Goal: Task Accomplishment & Management: Use online tool/utility

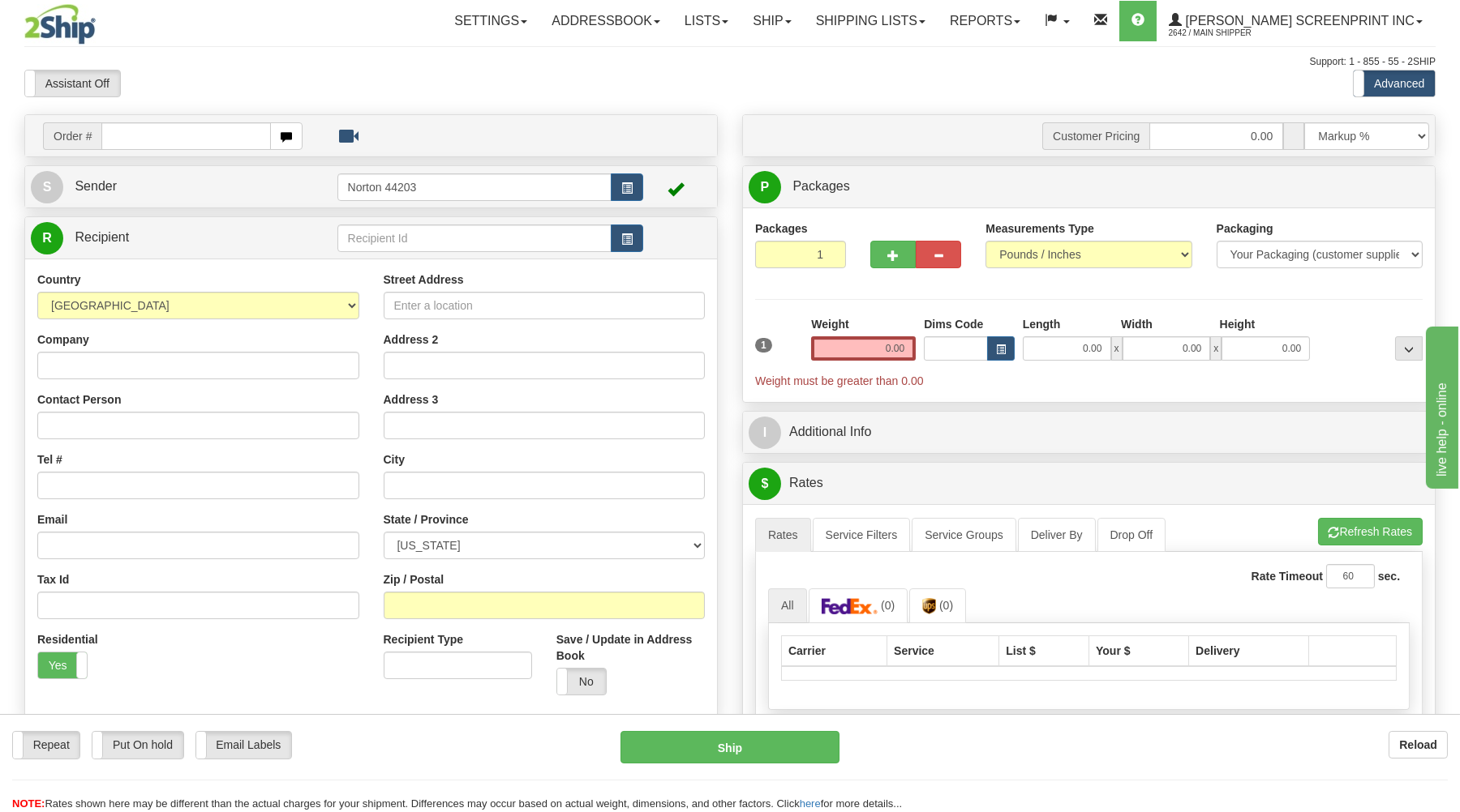
click at [209, 136] on input "text" at bounding box center [186, 136] width 169 height 27
type input "17047"
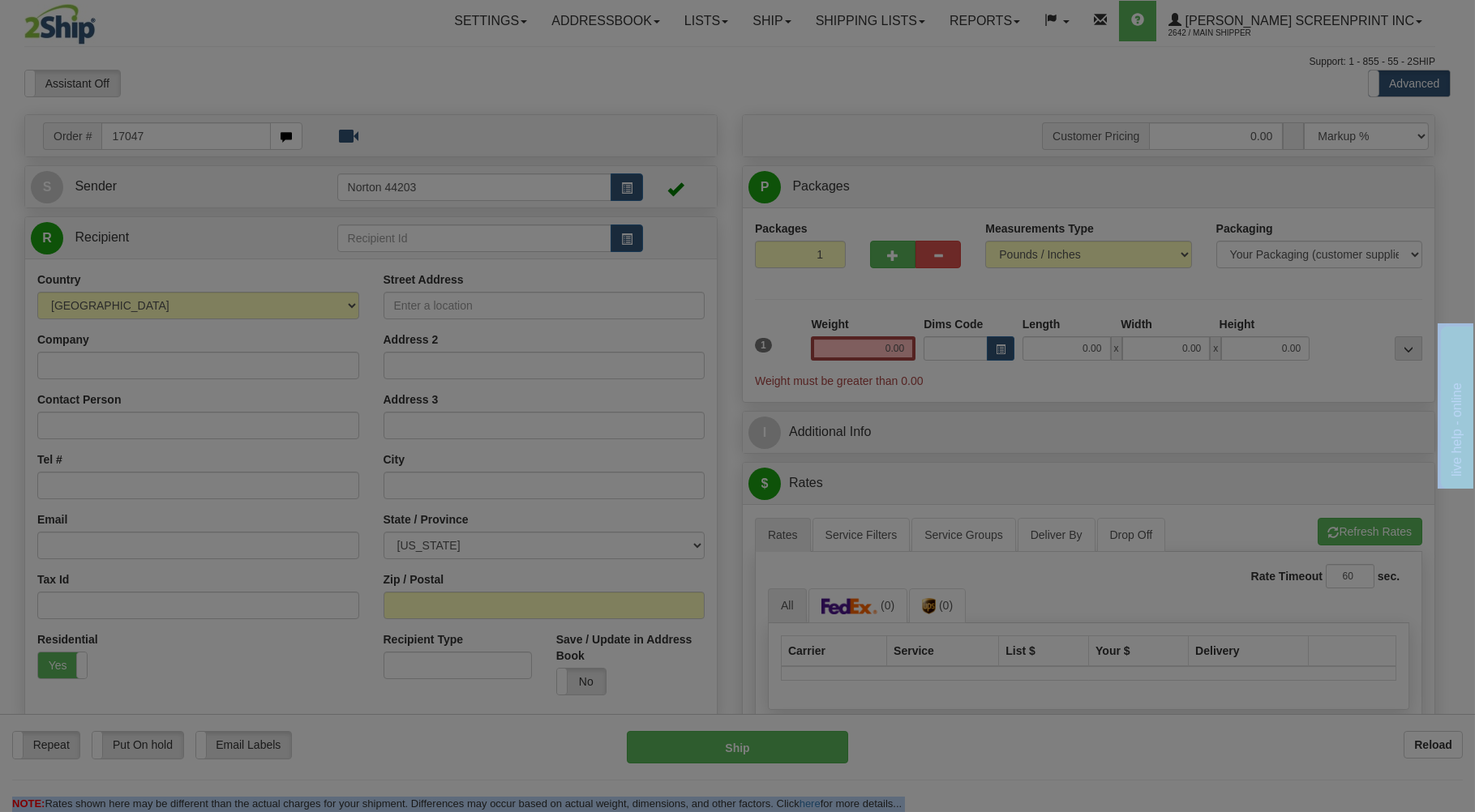
click at [187, 88] on body "Training Course Close Toggle navigation Settings Shipping Preferences New Recip…" at bounding box center [738, 406] width 1475 height 812
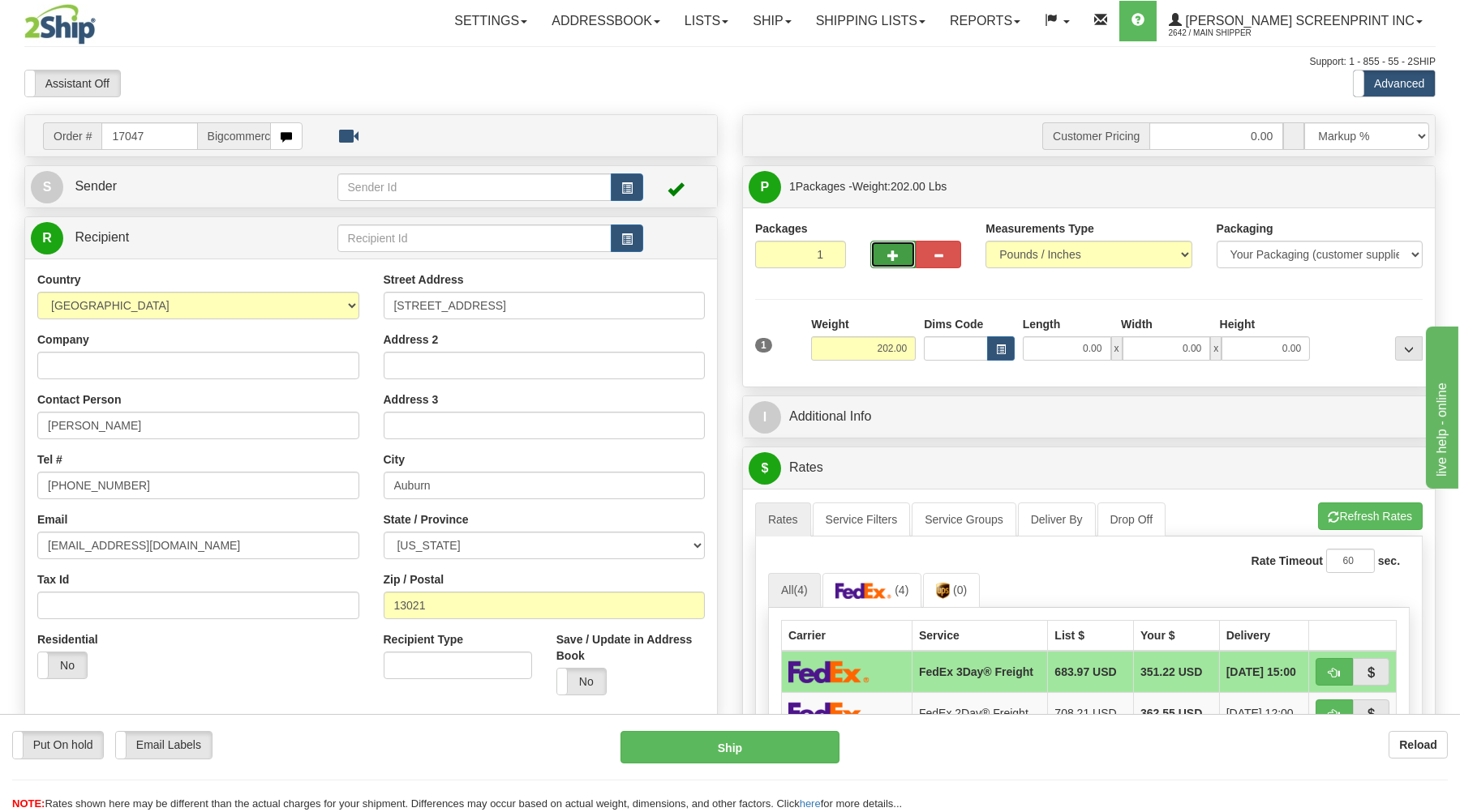
click at [900, 249] on button "button" at bounding box center [893, 254] width 45 height 27
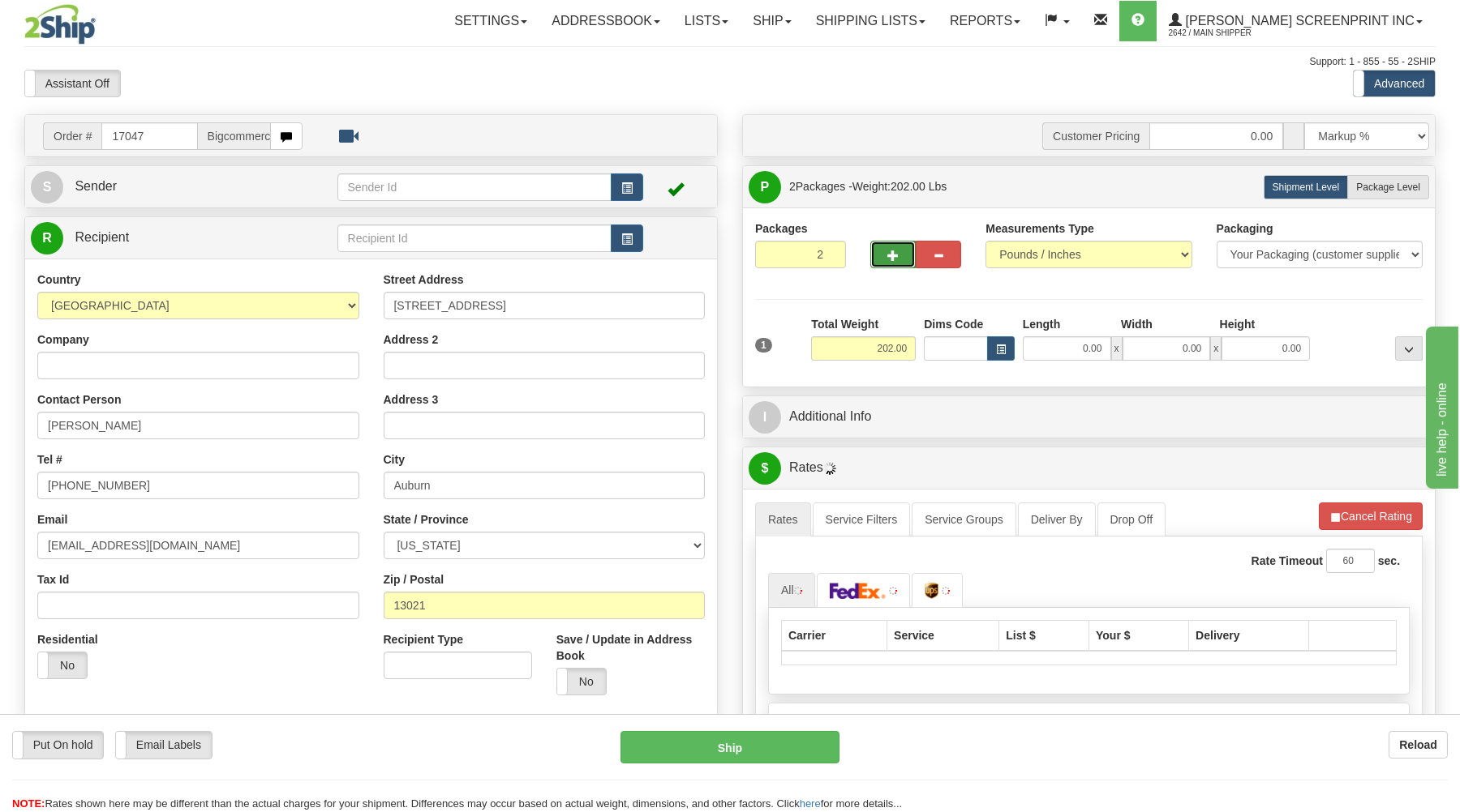
click at [900, 252] on button "button" at bounding box center [893, 254] width 45 height 27
type input "3"
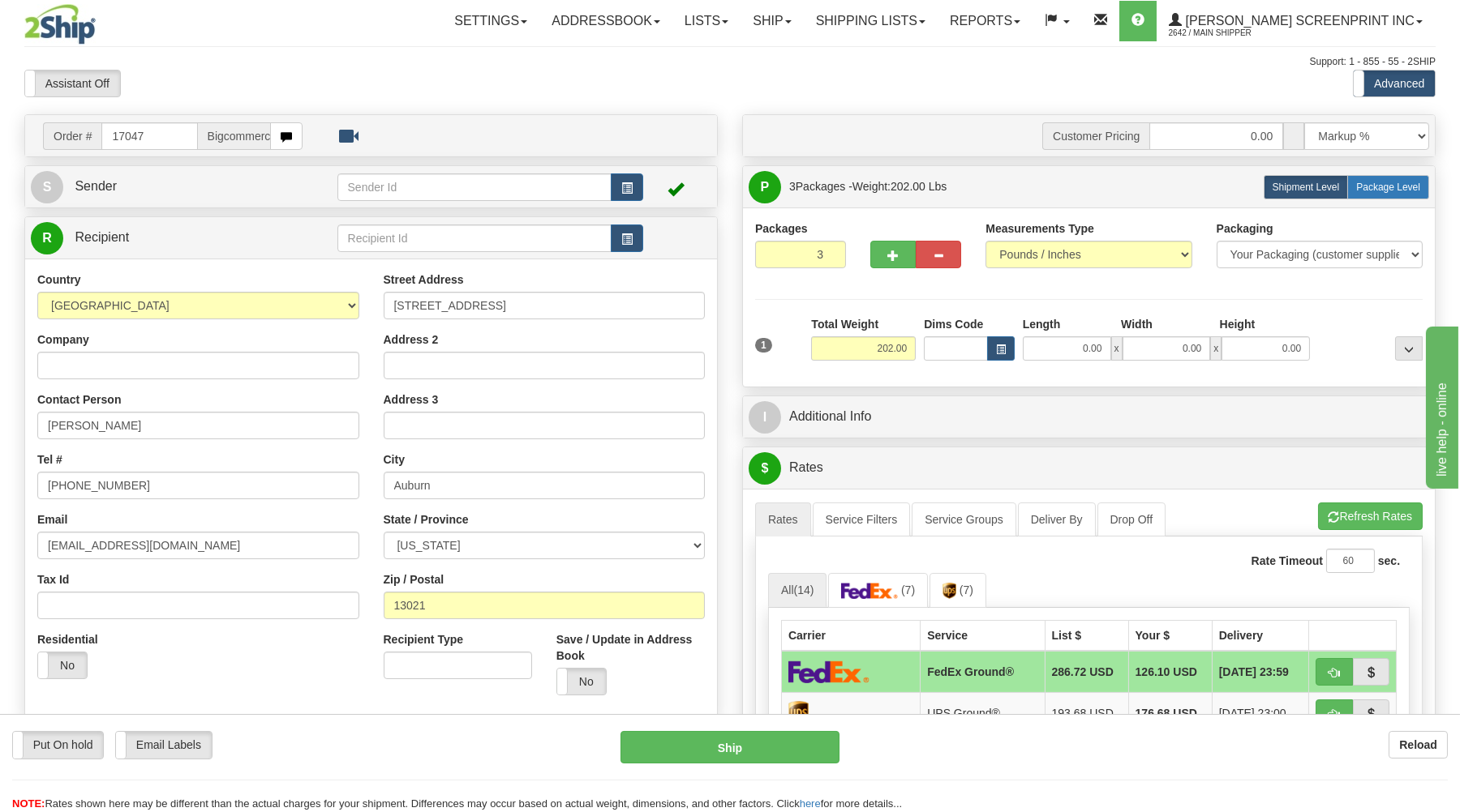
click at [1398, 191] on span "Package Level" at bounding box center [1387, 187] width 65 height 11
radio input "true"
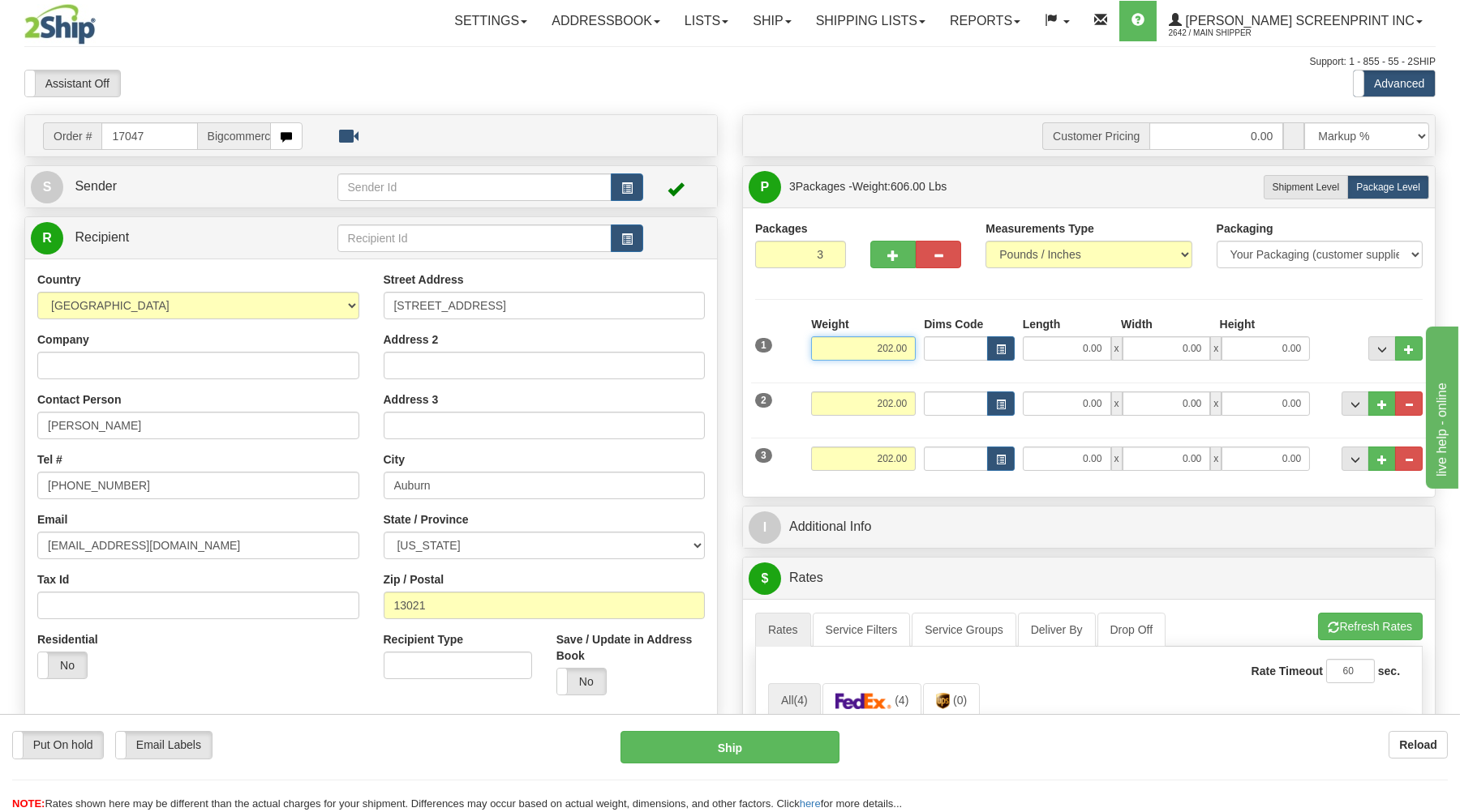
drag, startPoint x: 909, startPoint y: 351, endPoint x: 940, endPoint y: 373, distance: 38.0
click at [920, 366] on div "1 Weight 202.00 Dims Code x" at bounding box center [1089, 344] width 676 height 57
type input "2"
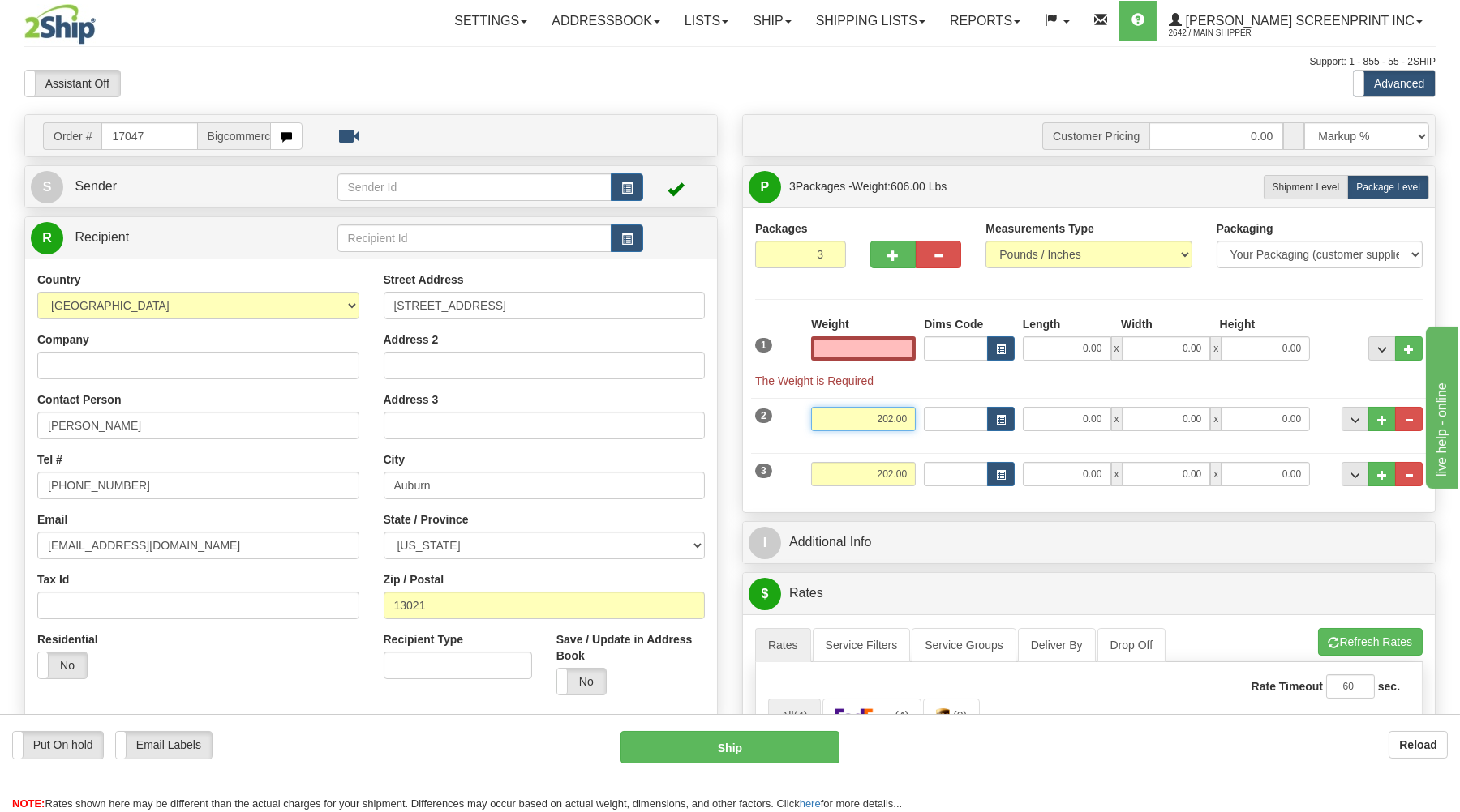
type input "0.00"
click at [902, 420] on input "202.00" at bounding box center [863, 419] width 104 height 25
type input "0"
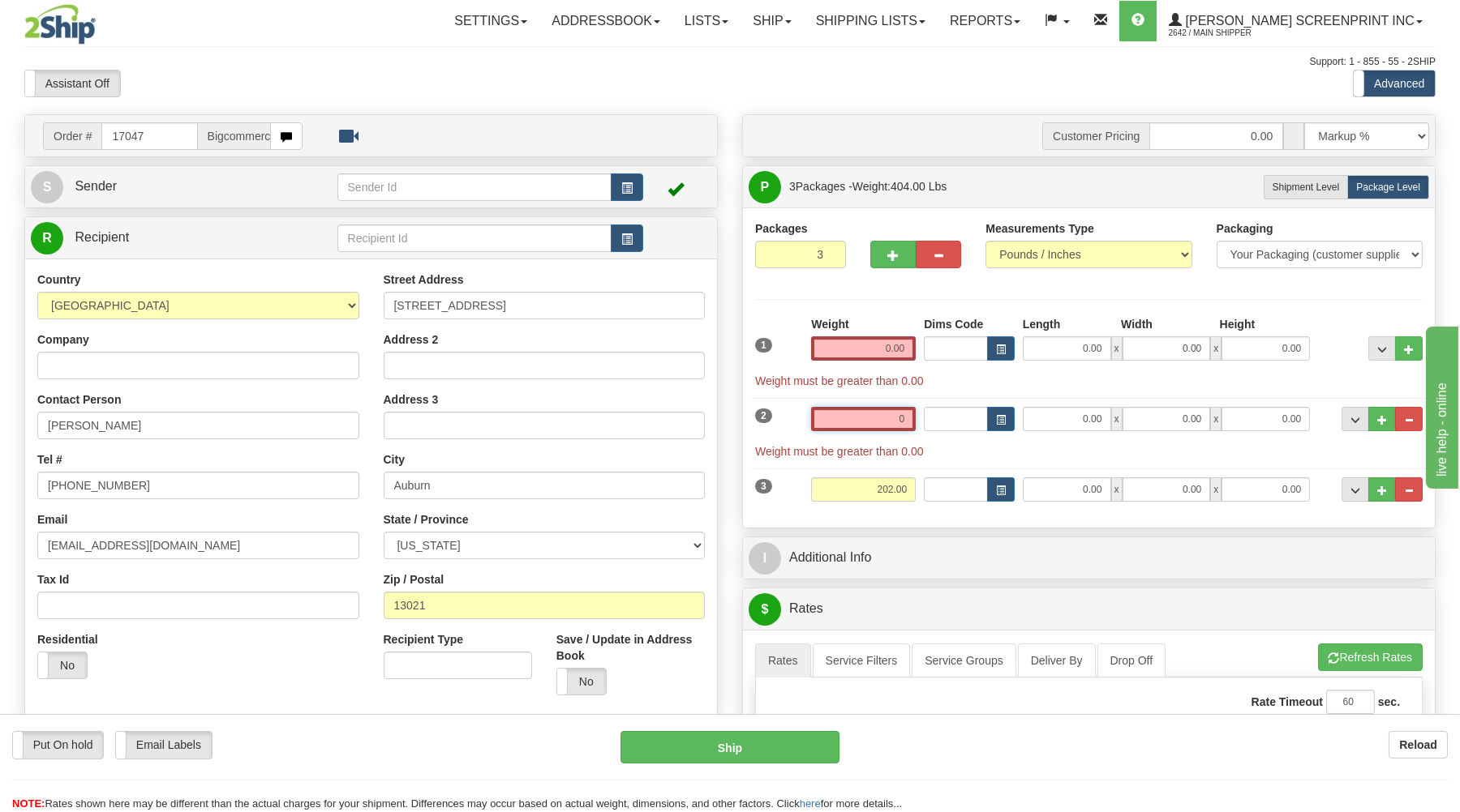
click at [910, 420] on input "0" at bounding box center [863, 419] width 104 height 25
type input "0.00"
drag, startPoint x: 908, startPoint y: 490, endPoint x: 907, endPoint y: 480, distance: 10.0
click at [908, 490] on input "202.00" at bounding box center [863, 490] width 104 height 25
type input "2"
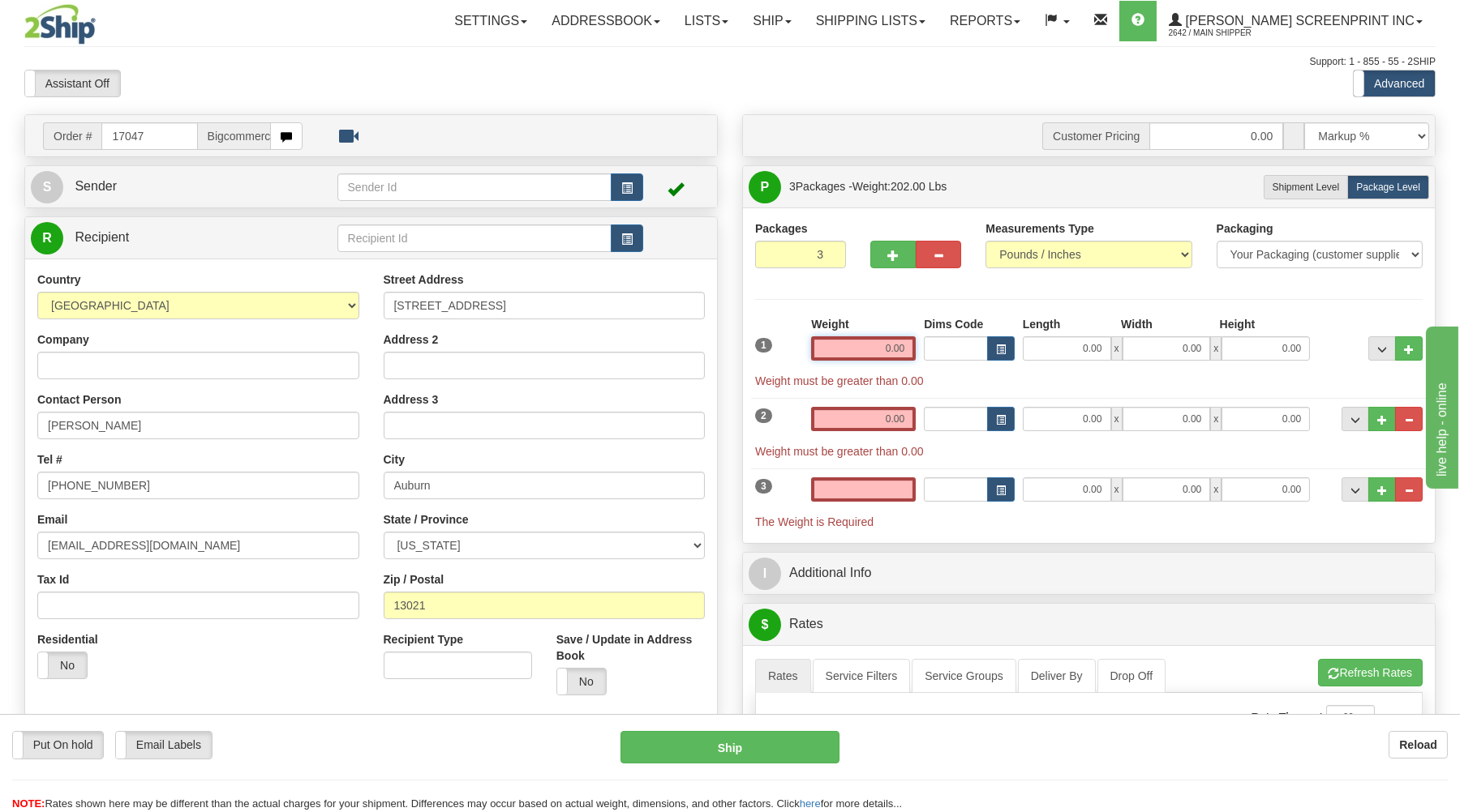
type input "0.00"
click at [900, 349] on input "0.00" at bounding box center [863, 348] width 104 height 25
type input "3"
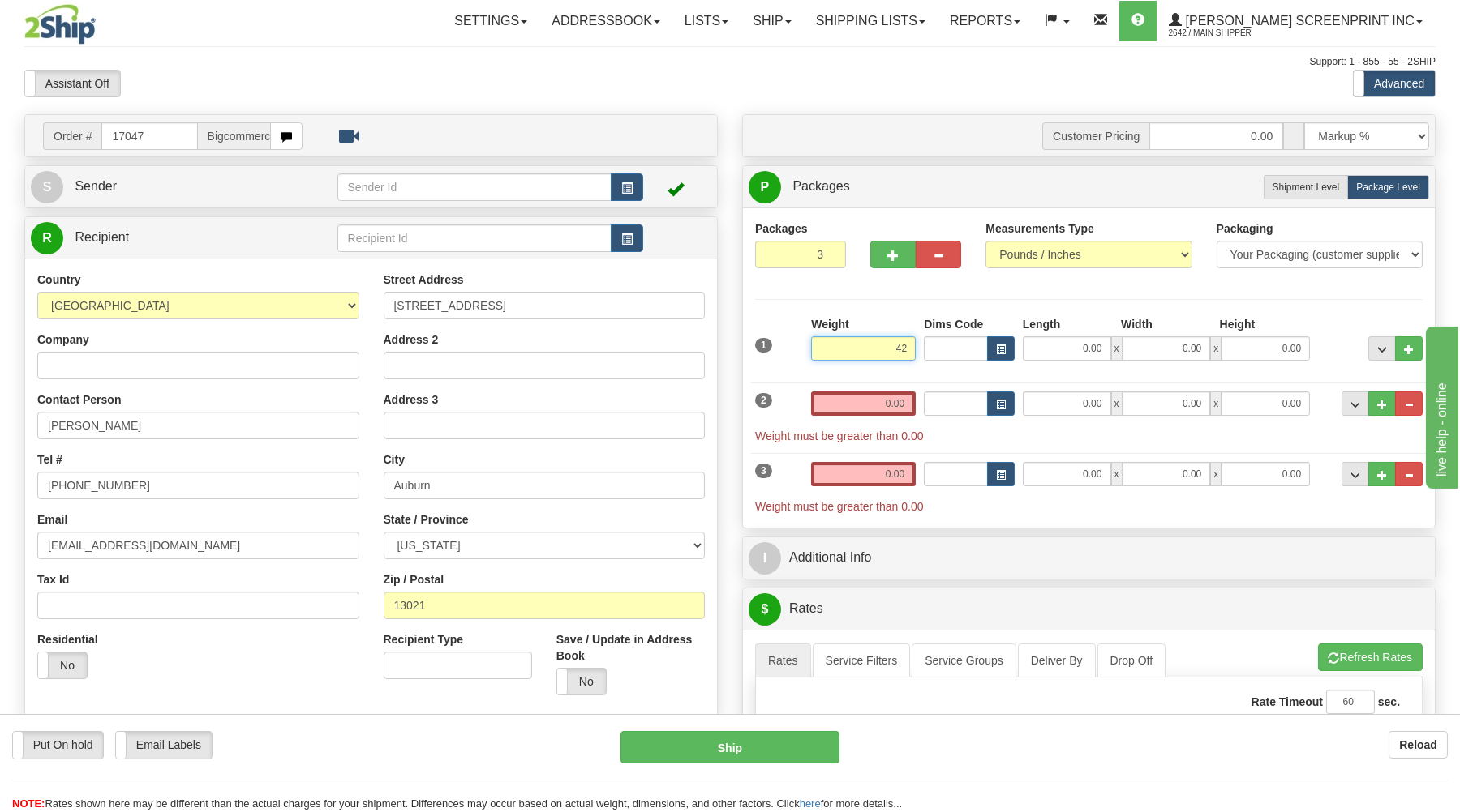
type input "4"
type input "43.30"
click at [1051, 351] on input "0.00" at bounding box center [1067, 348] width 88 height 25
type input "38.00"
click at [1177, 349] on input "0.00" at bounding box center [1166, 348] width 88 height 25
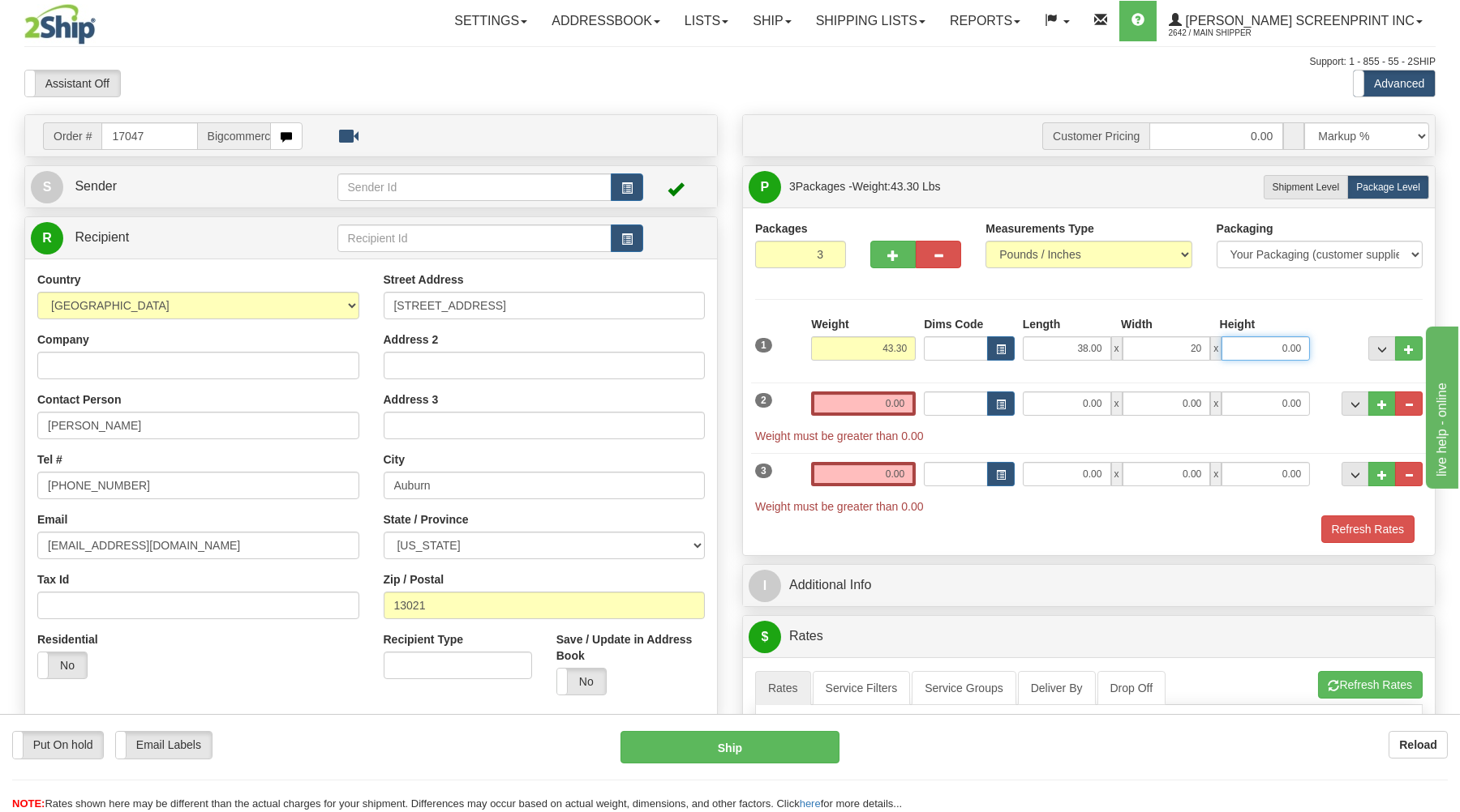
type input "20.00"
click at [1307, 349] on input "0.00" at bounding box center [1265, 348] width 88 height 25
type input "11.00"
click at [907, 404] on input "0.00" at bounding box center [863, 403] width 104 height 25
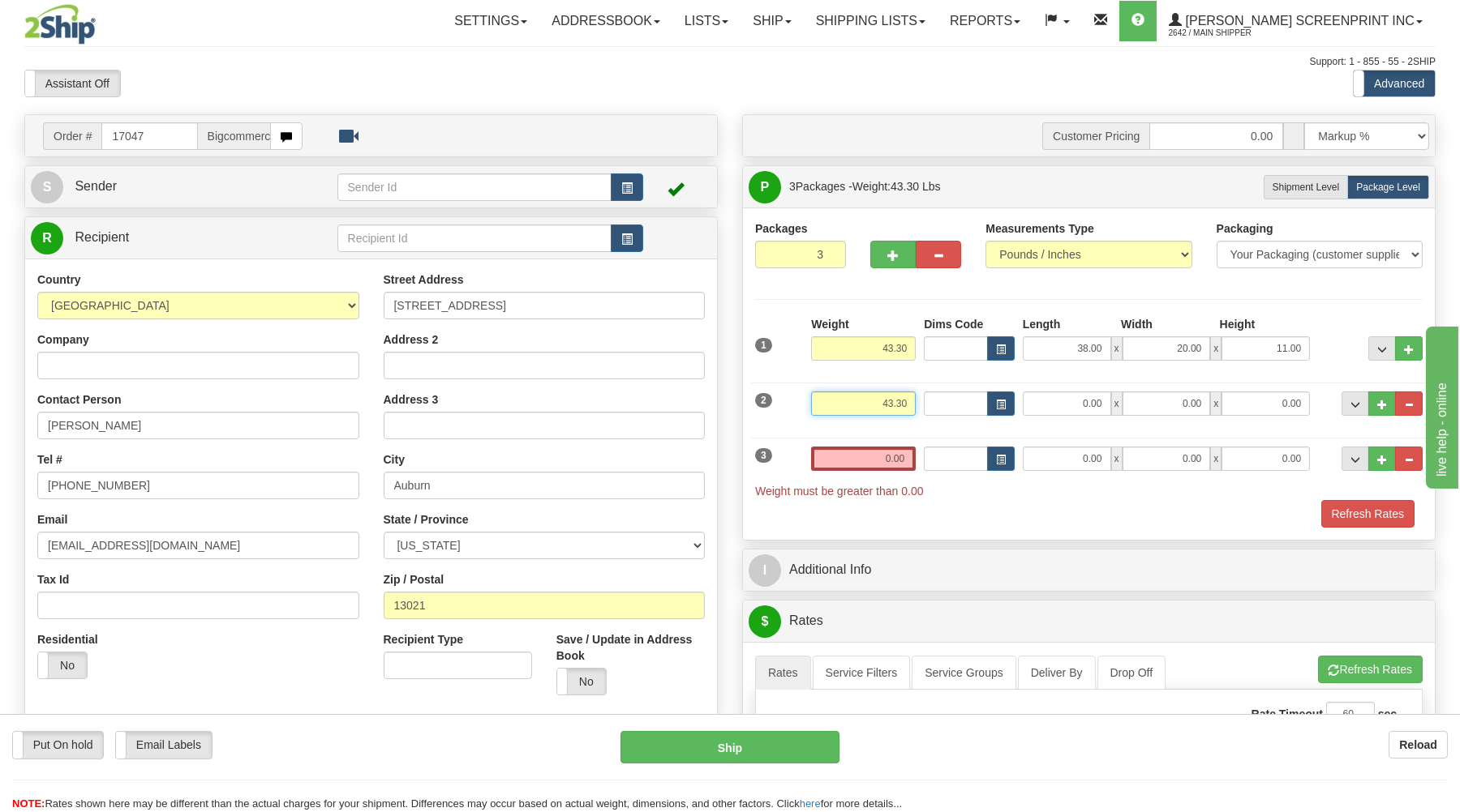
type input "43.30"
click at [1046, 409] on input "0.00" at bounding box center [1067, 403] width 88 height 25
type input "38.00"
click at [1202, 403] on input "0.00" at bounding box center [1166, 403] width 88 height 25
type input "20.00"
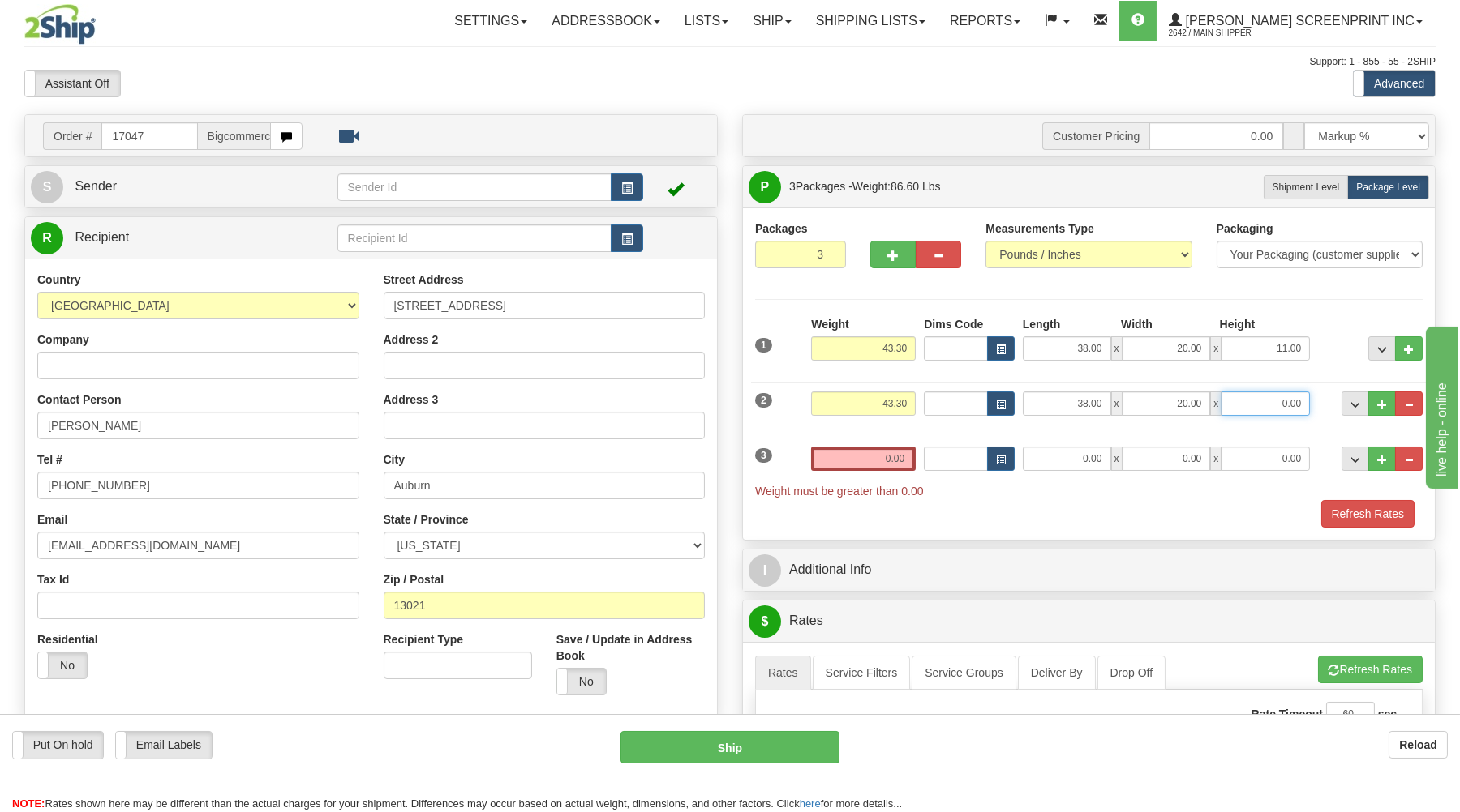
click at [1299, 408] on input "0.00" at bounding box center [1265, 403] width 88 height 25
type input "11.00"
click at [903, 451] on input "0.00" at bounding box center [863, 459] width 104 height 25
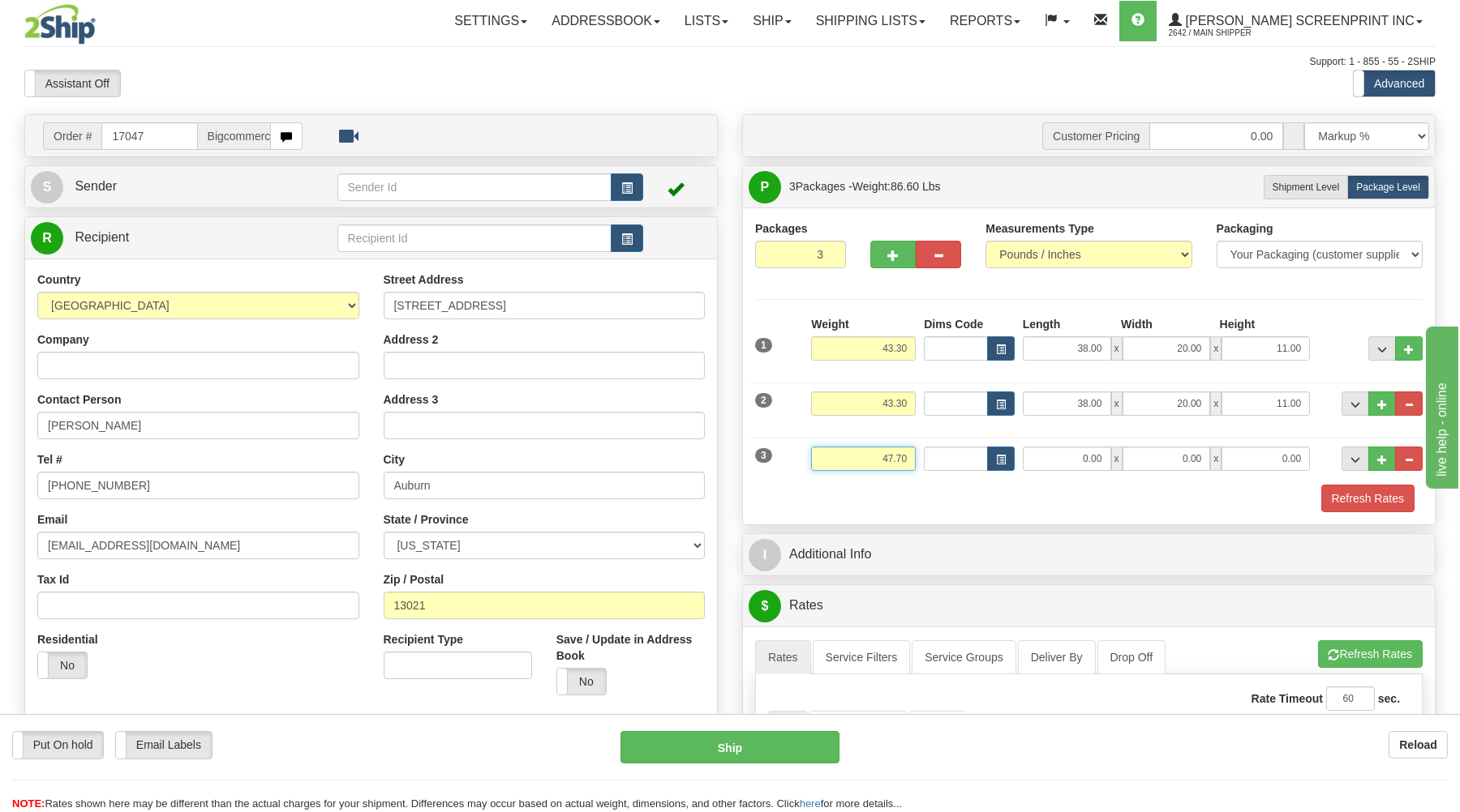
type input "47.70"
click at [1073, 462] on input "0.00" at bounding box center [1067, 459] width 88 height 25
type input "38.00"
drag, startPoint x: 1174, startPoint y: 467, endPoint x: 1180, endPoint y: 456, distance: 12.5
click at [1180, 458] on input "0.00" at bounding box center [1166, 459] width 88 height 25
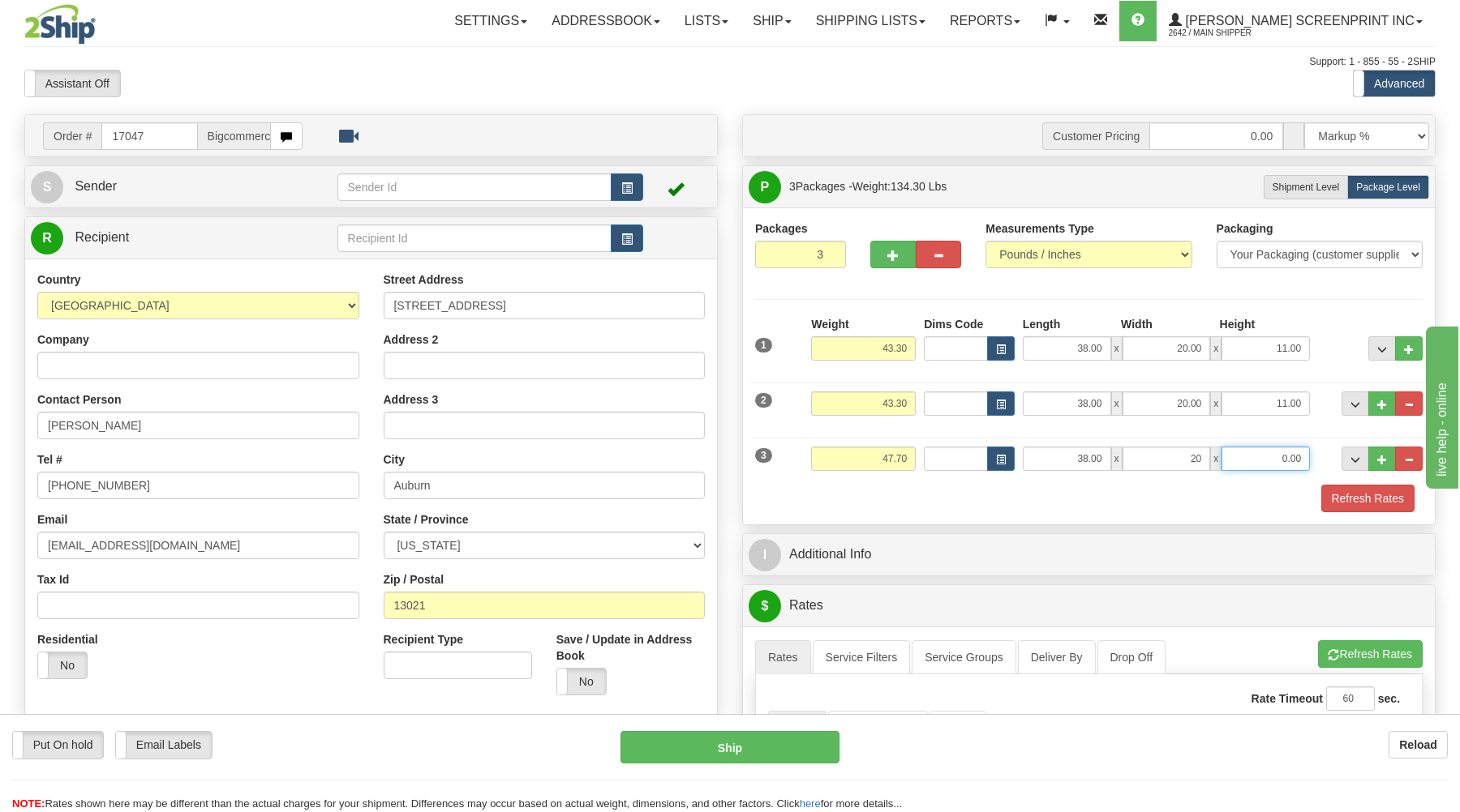
type input "20.00"
click at [1272, 463] on input "0.00" at bounding box center [1265, 459] width 88 height 25
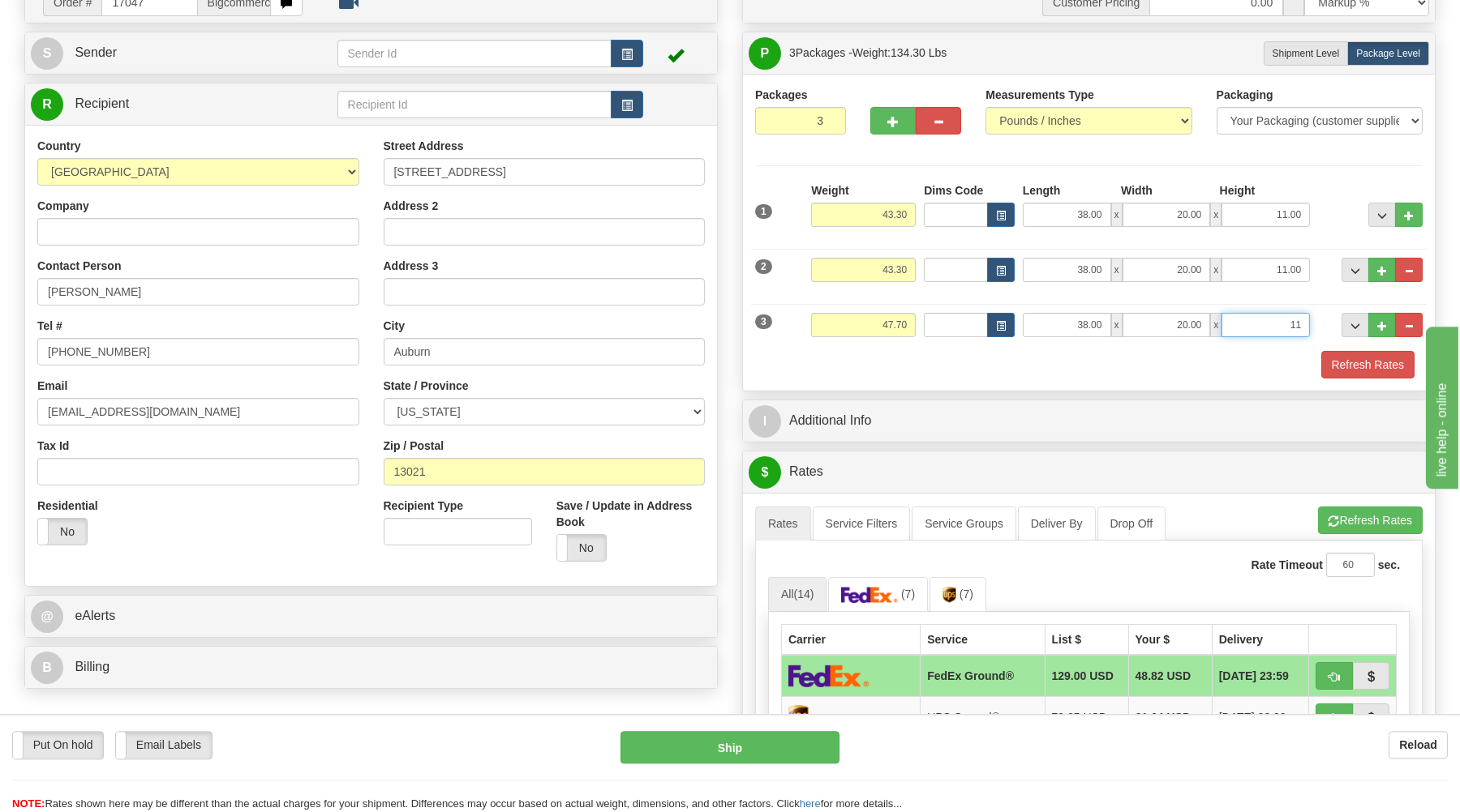
scroll to position [173, 0]
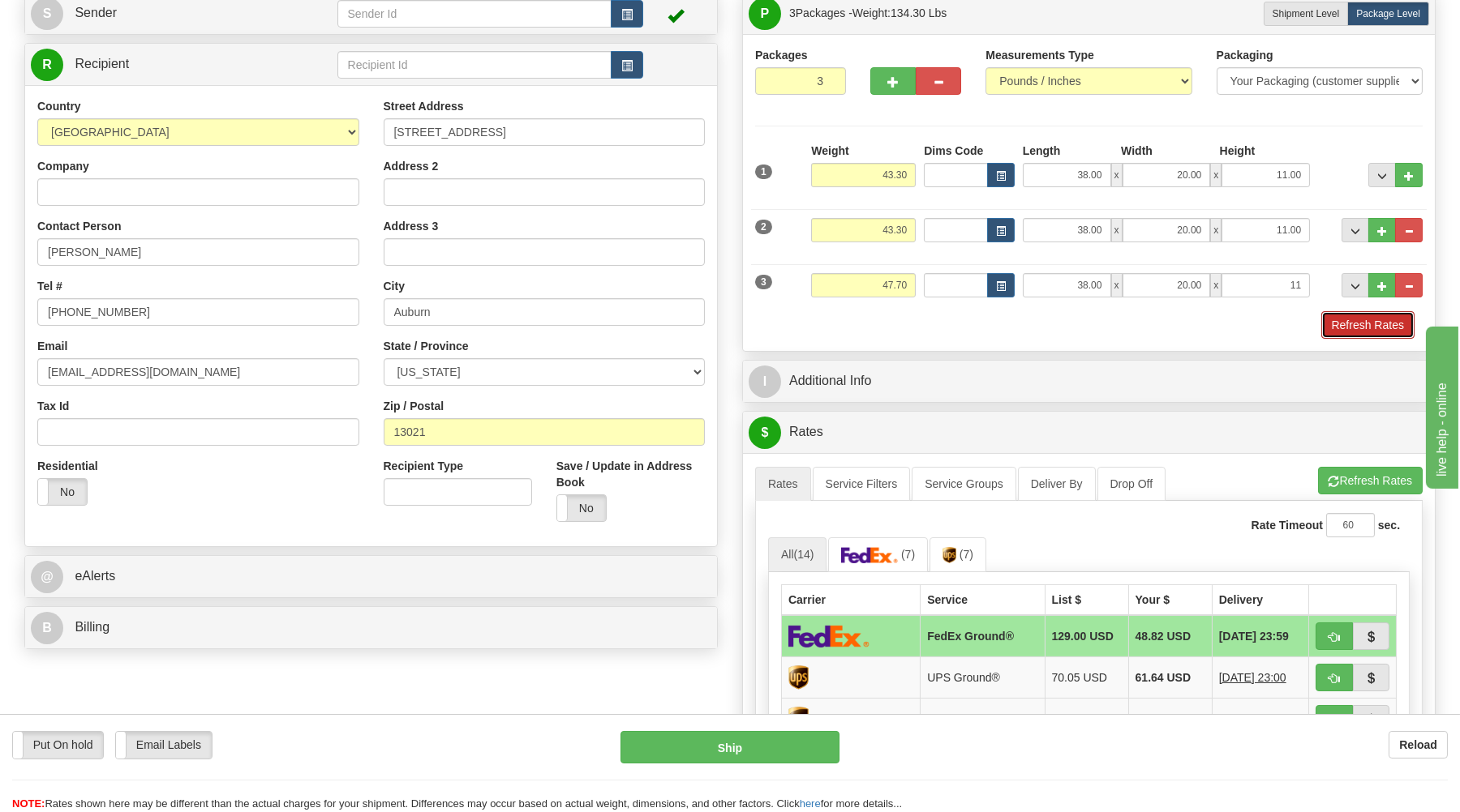
type input "11.00"
click at [1388, 329] on button "Refresh Rates" at bounding box center [1367, 325] width 94 height 27
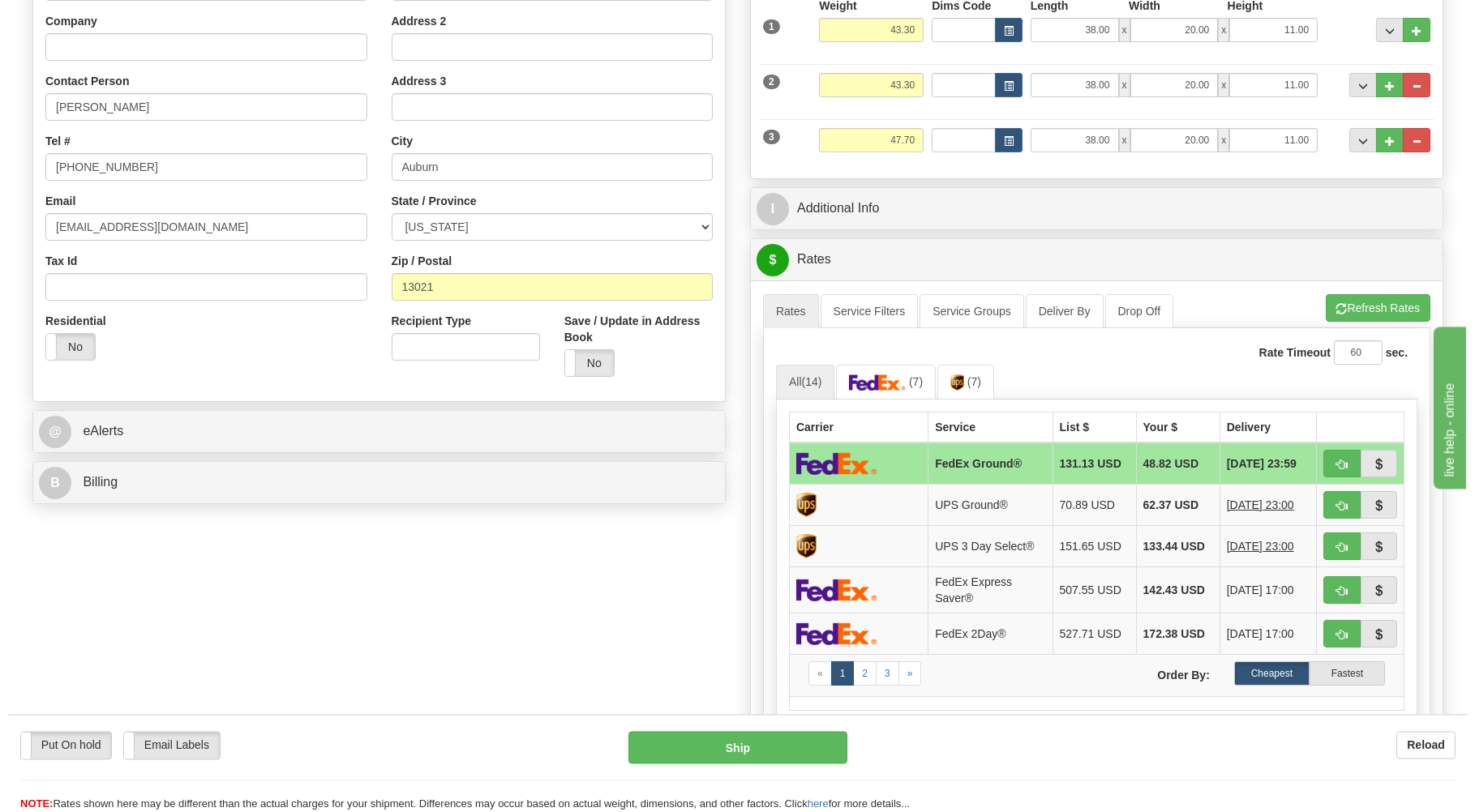
scroll to position [347, 0]
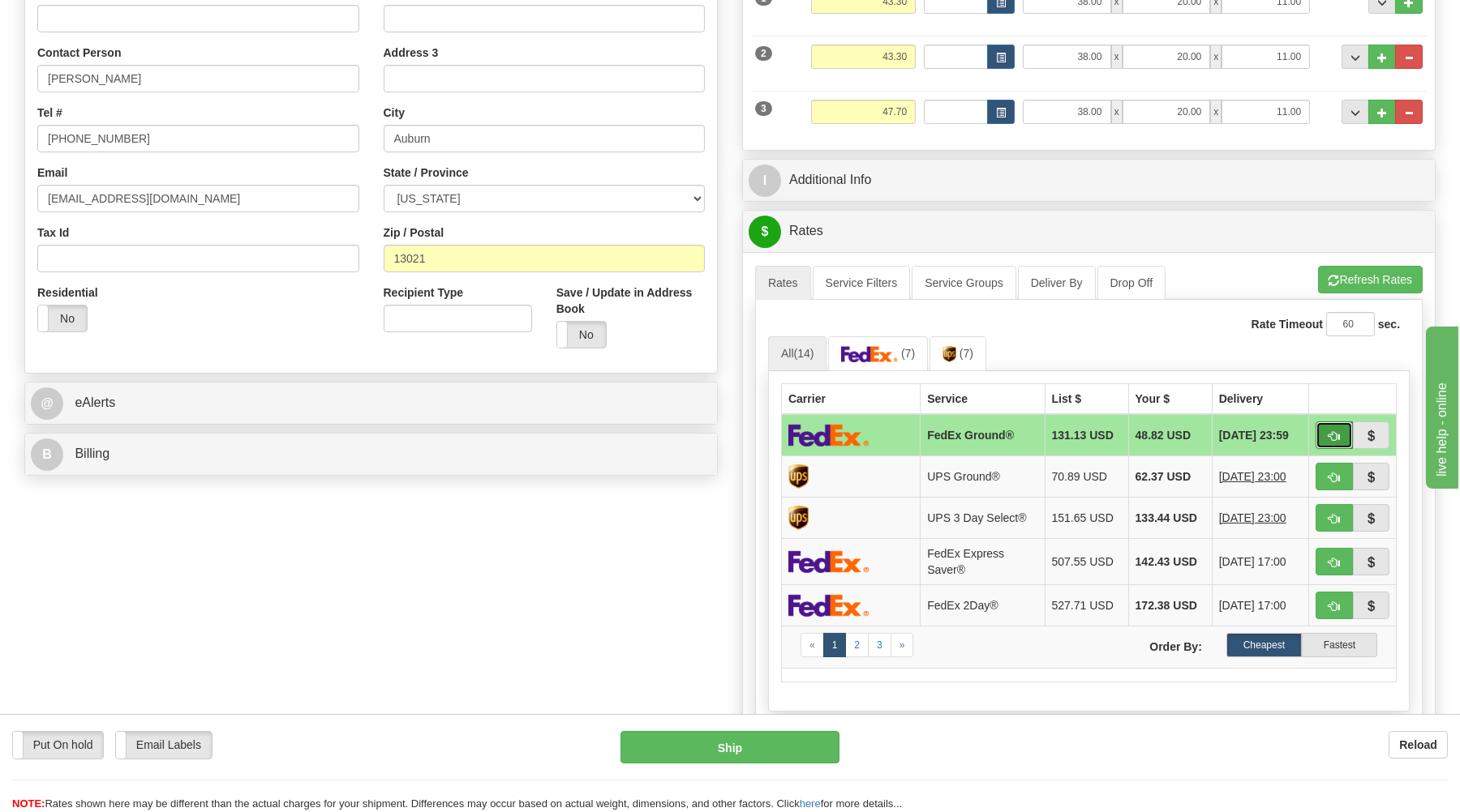
click at [1327, 435] on button "button" at bounding box center [1334, 435] width 37 height 27
type input "92"
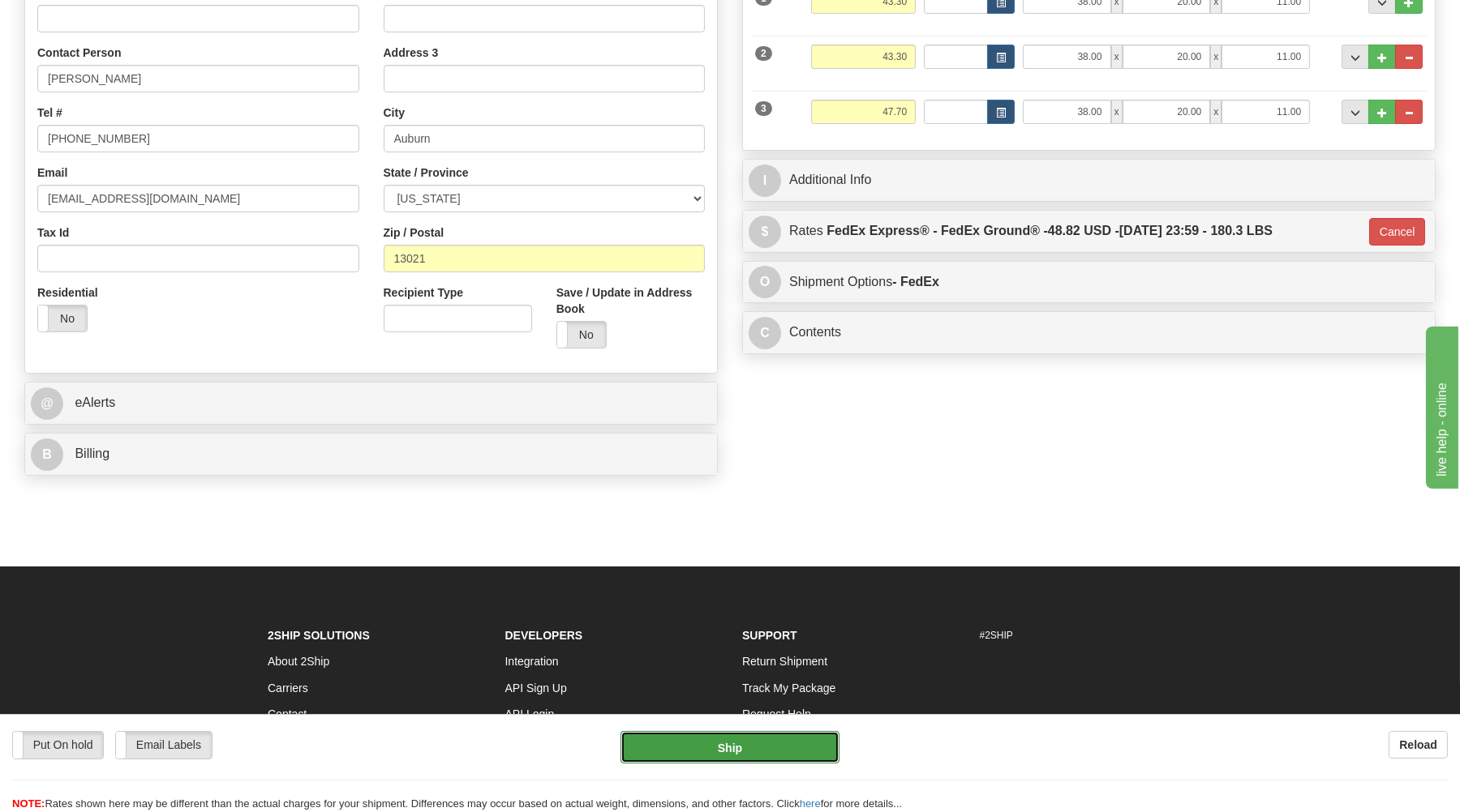
click at [759, 738] on button "Ship" at bounding box center [730, 748] width 219 height 33
